Goal: Information Seeking & Learning: Learn about a topic

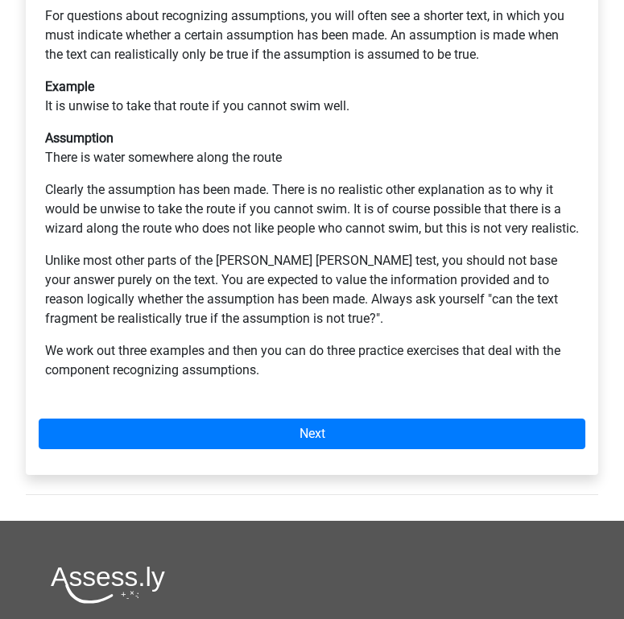
scroll to position [394, 0]
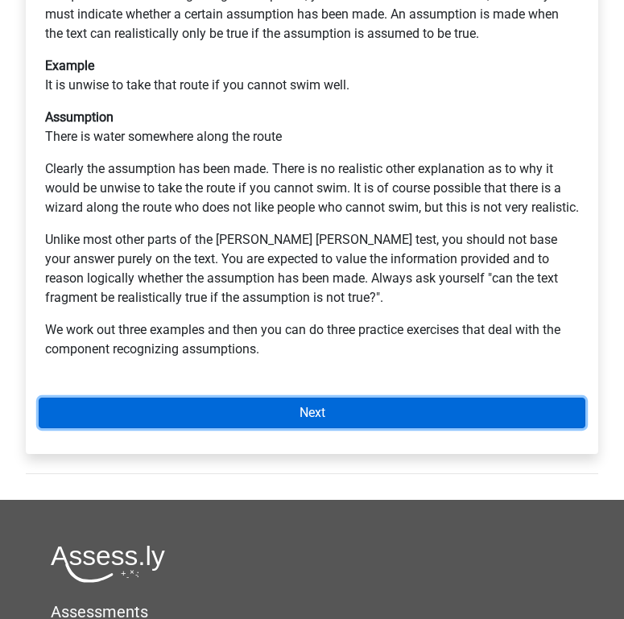
click at [258, 428] on link "Next" at bounding box center [312, 413] width 547 height 31
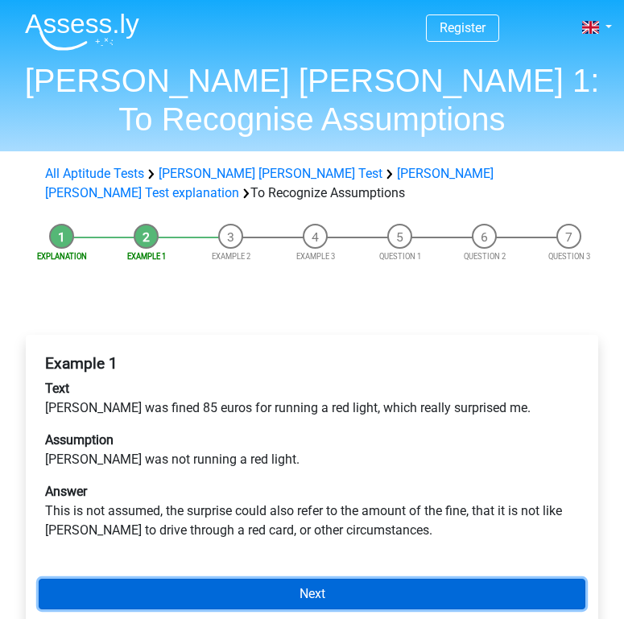
click at [320, 588] on link "Next" at bounding box center [312, 594] width 547 height 31
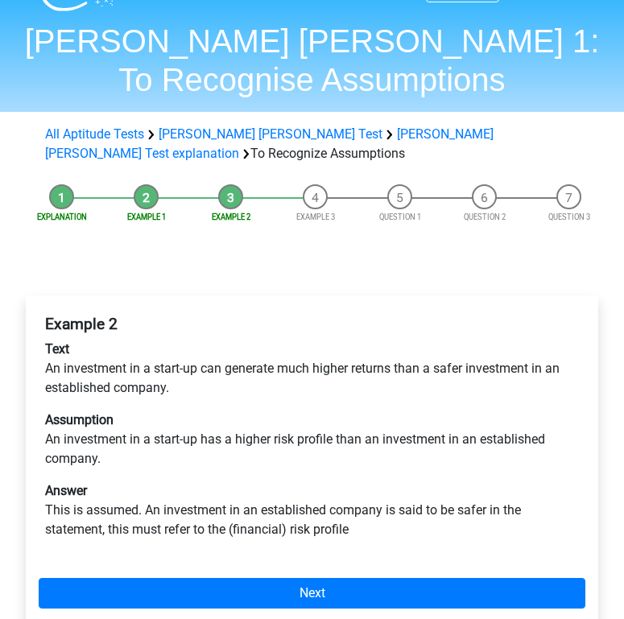
scroll to position [42, 0]
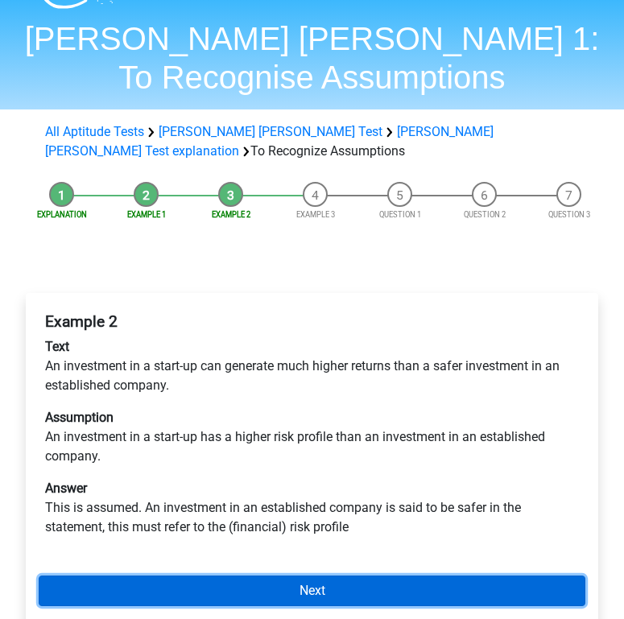
click at [305, 596] on link "Next" at bounding box center [312, 591] width 547 height 31
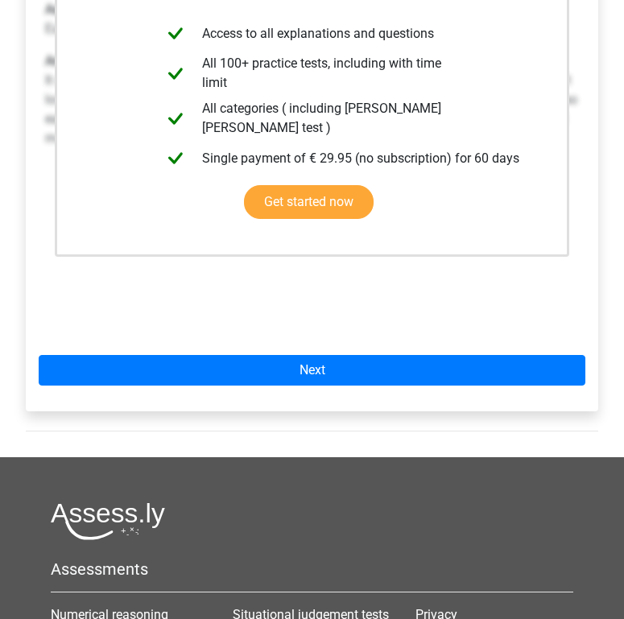
scroll to position [410, 0]
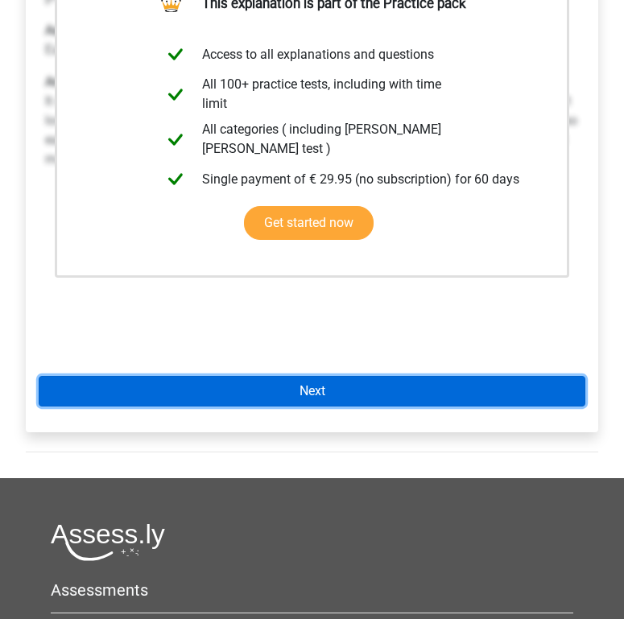
click at [281, 386] on link "Next" at bounding box center [312, 391] width 547 height 31
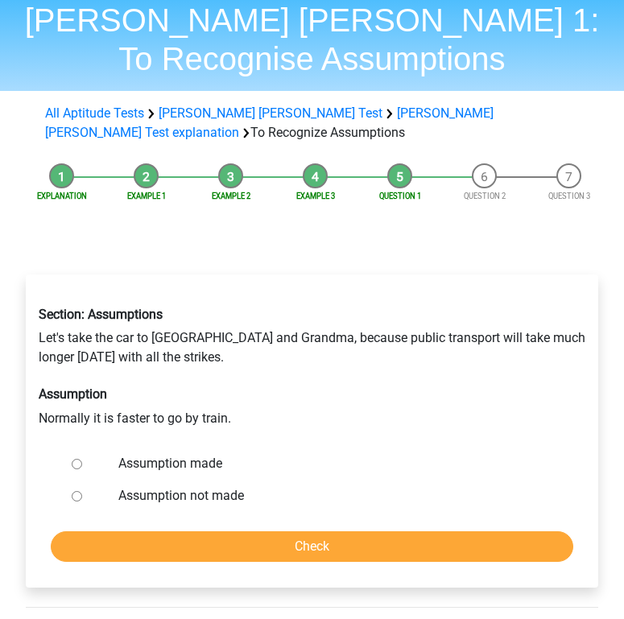
scroll to position [62, 0]
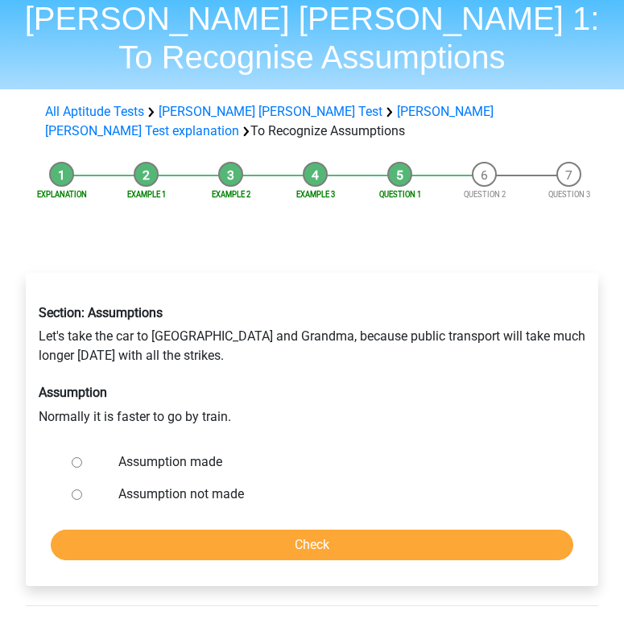
click at [203, 457] on label "Assumption made" at bounding box center [332, 461] width 428 height 19
click at [82, 457] on input "Assumption made" at bounding box center [77, 462] width 10 height 10
radio input "true"
click at [191, 485] on label "Assumption not made" at bounding box center [332, 494] width 428 height 19
click at [82, 489] on input "Assumption not made" at bounding box center [77, 494] width 10 height 10
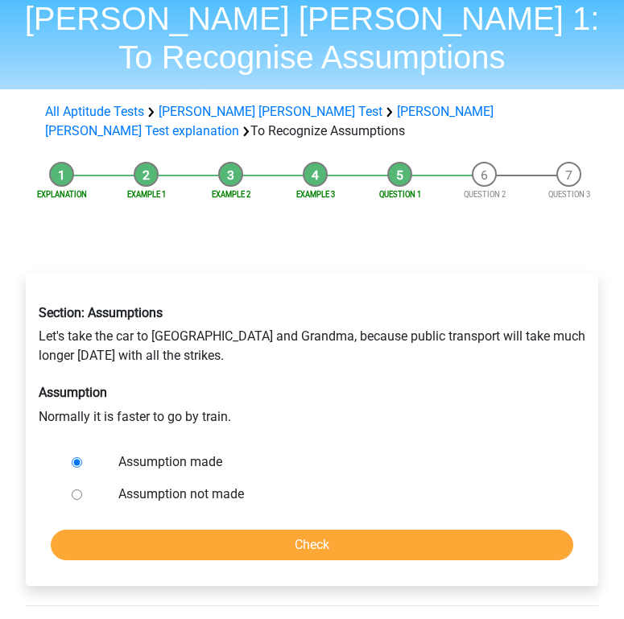
radio input "true"
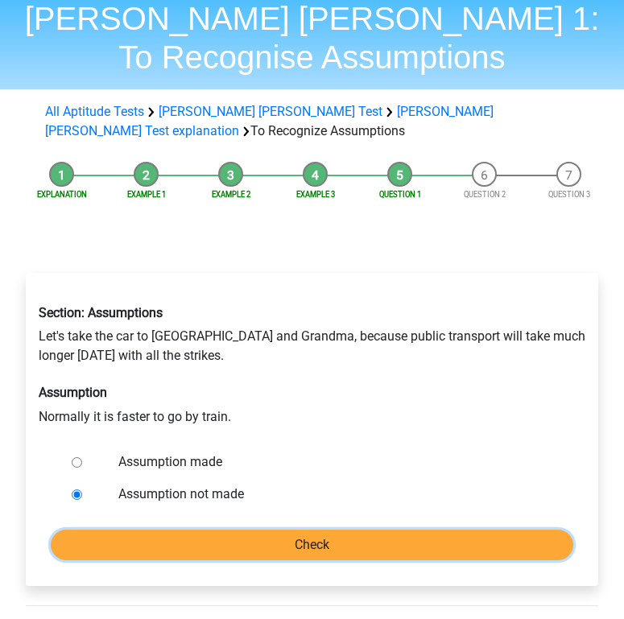
click at [238, 534] on input "Check" at bounding box center [312, 545] width 522 height 31
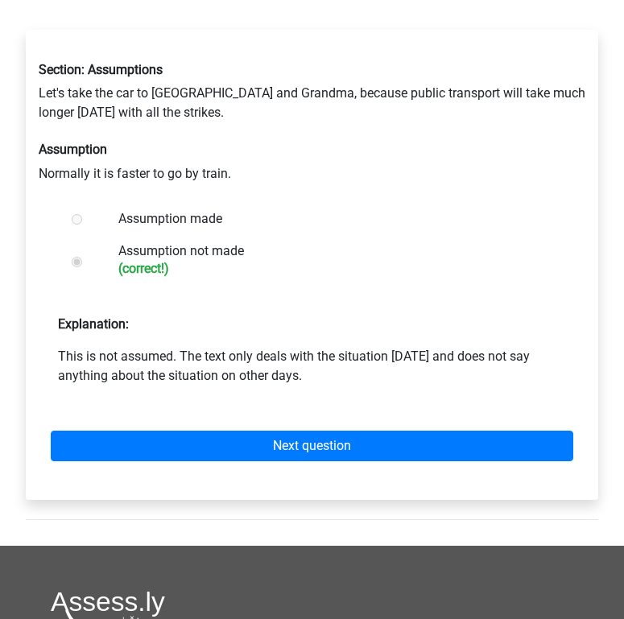
scroll to position [307, 0]
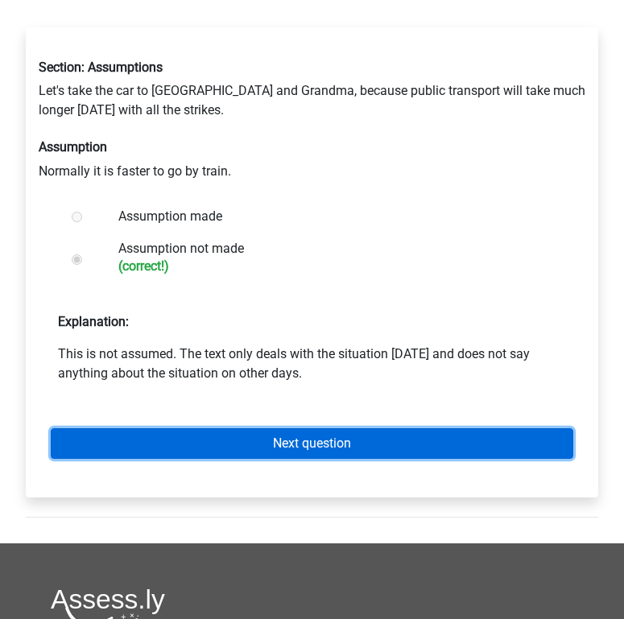
click at [254, 443] on link "Next question" at bounding box center [312, 443] width 522 height 31
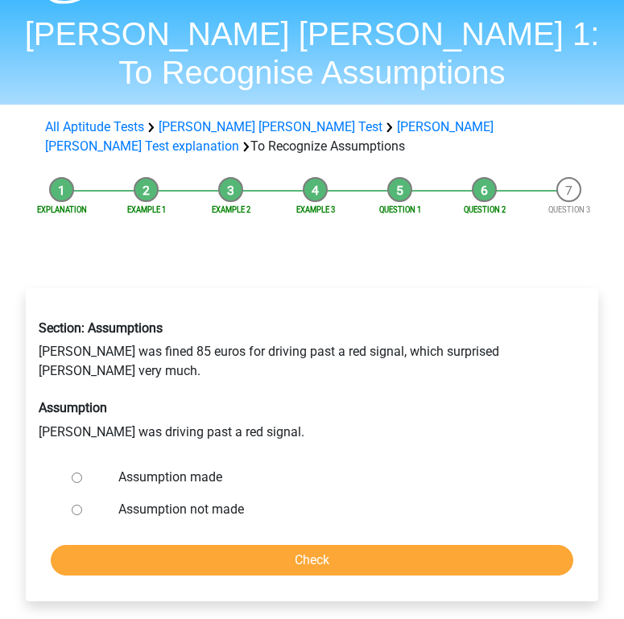
scroll to position [62, 0]
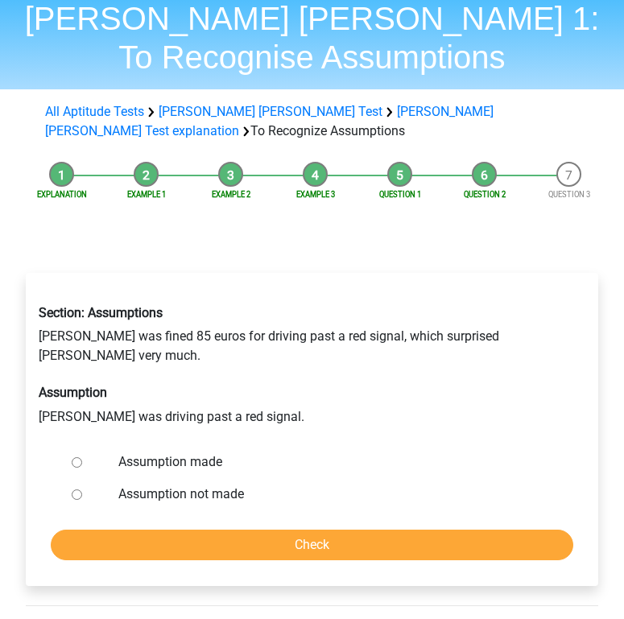
click at [179, 452] on label "Assumption made" at bounding box center [332, 461] width 428 height 19
click at [82, 457] on input "Assumption made" at bounding box center [77, 462] width 10 height 10
radio input "true"
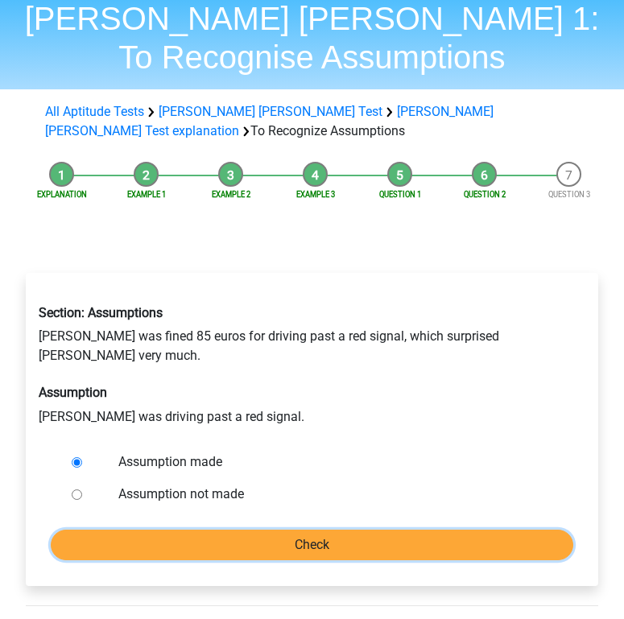
click at [216, 530] on input "Check" at bounding box center [312, 545] width 522 height 31
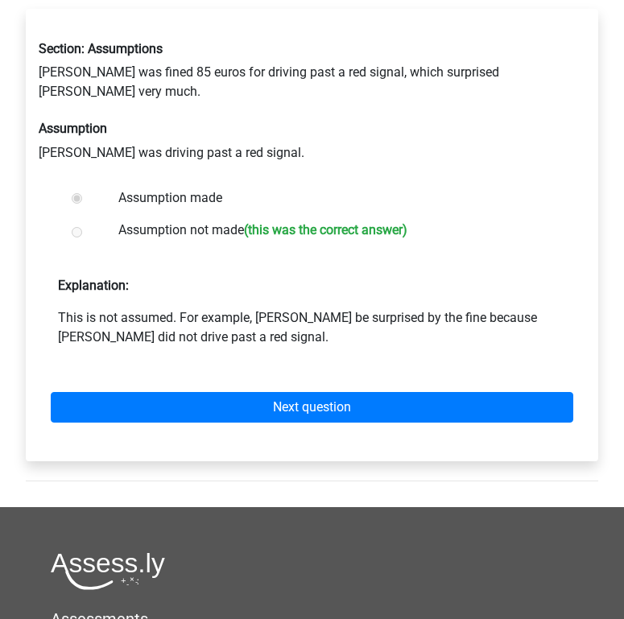
scroll to position [317, 0]
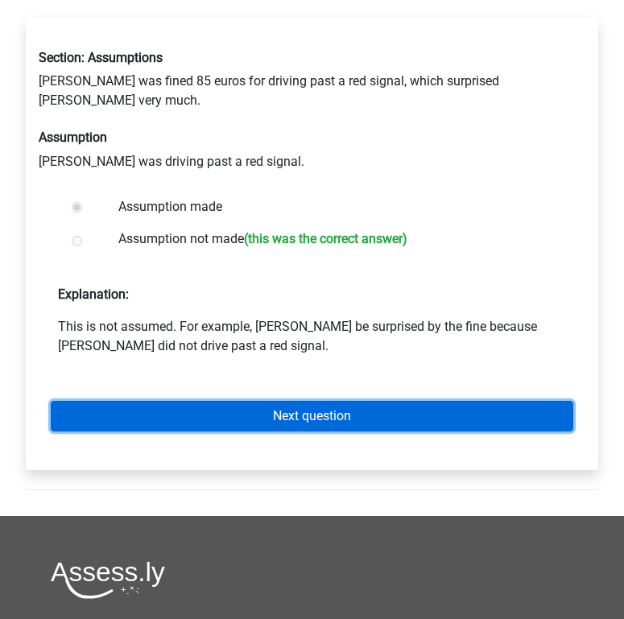
click at [227, 409] on link "Next question" at bounding box center [312, 416] width 522 height 31
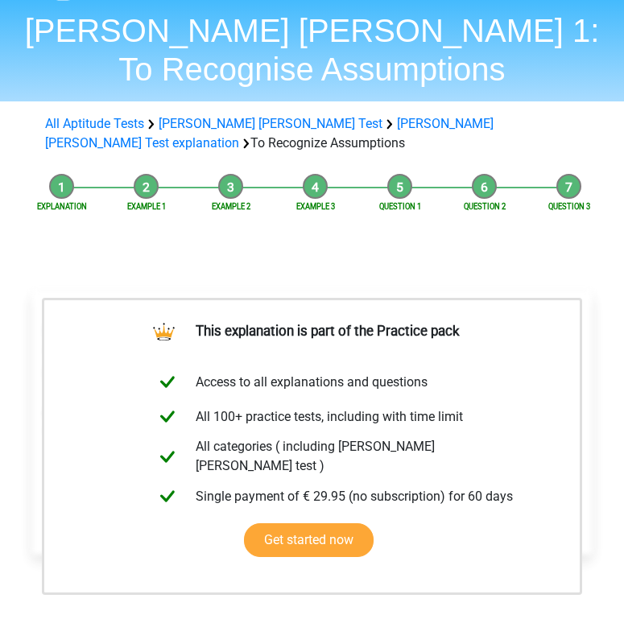
scroll to position [196, 0]
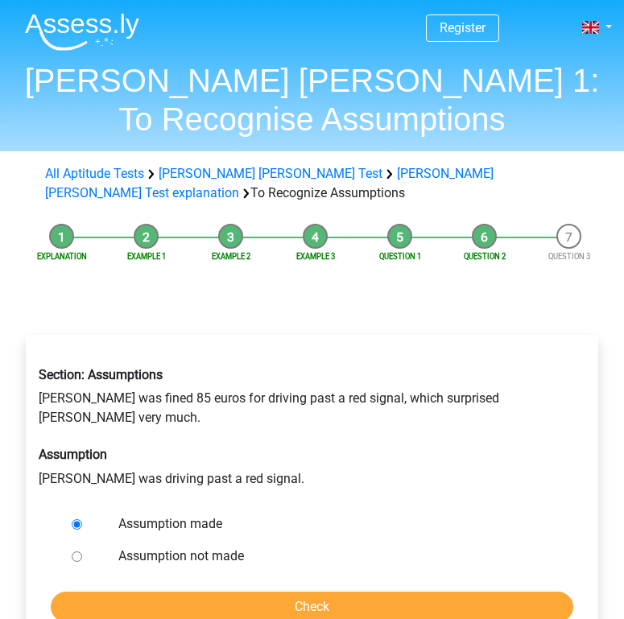
scroll to position [61, 0]
